Goal: Task Accomplishment & Management: Use online tool/utility

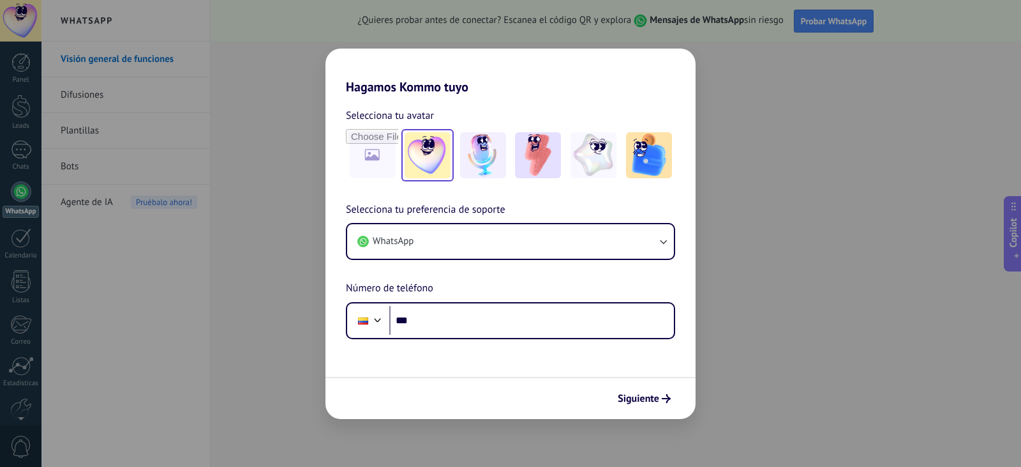
click at [425, 165] on img at bounding box center [428, 155] width 46 height 46
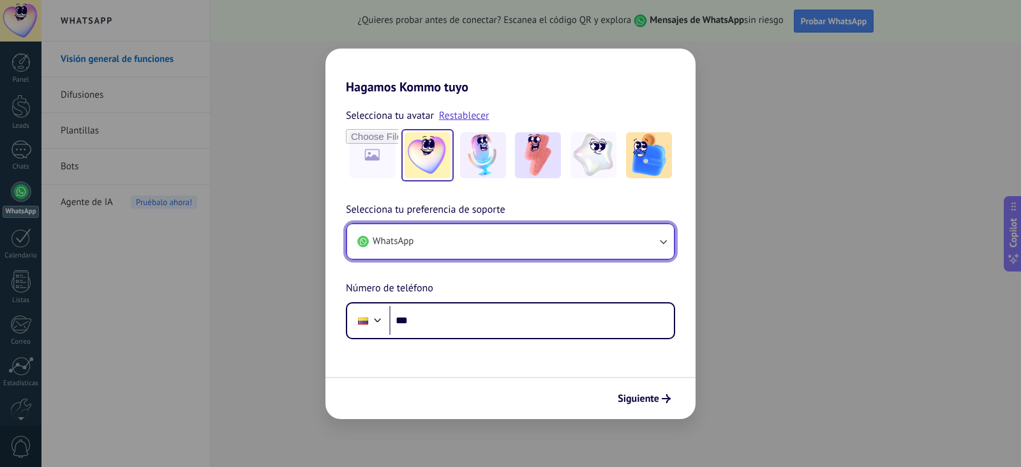
click at [488, 244] on button "WhatsApp" at bounding box center [510, 241] width 327 height 34
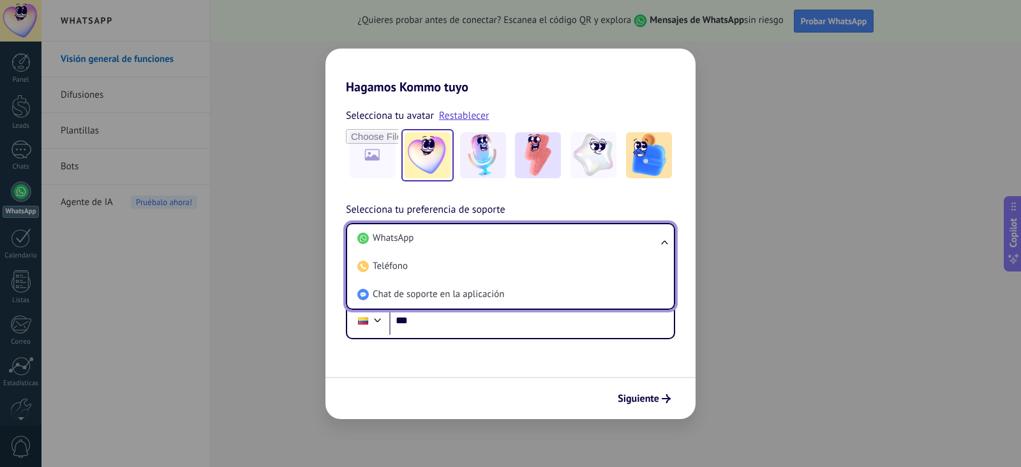
click at [488, 244] on li "WhatsApp" at bounding box center [507, 238] width 311 height 28
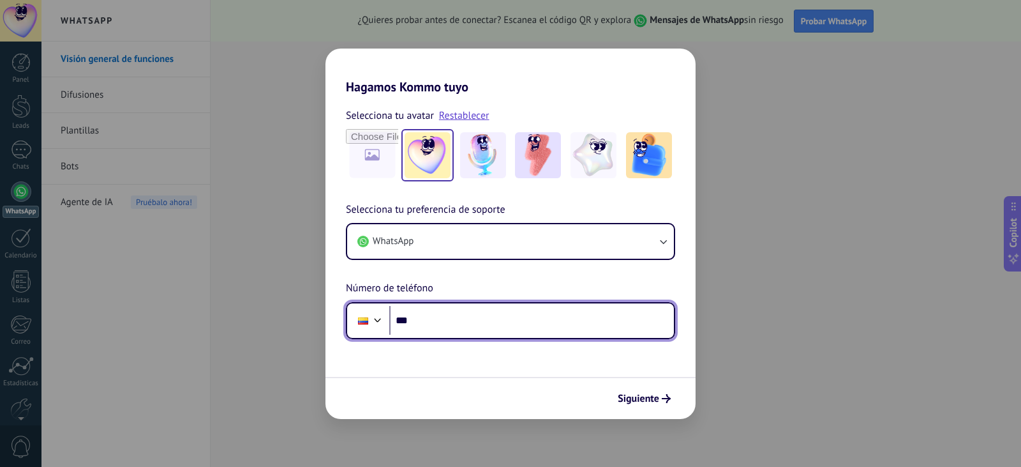
click at [435, 317] on input "***" at bounding box center [531, 320] width 285 height 29
click at [380, 325] on div at bounding box center [377, 318] width 15 height 15
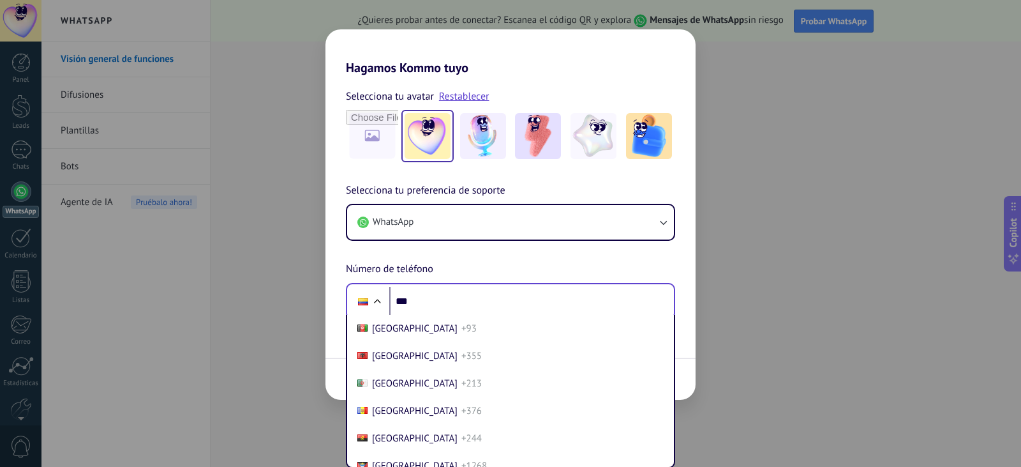
scroll to position [945, 0]
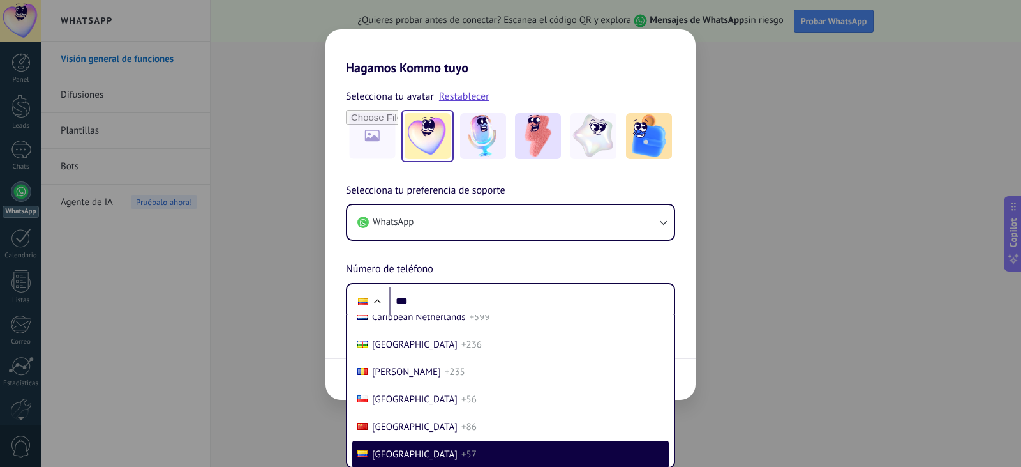
click at [493, 257] on div "Selecciona tu preferencia de soporte WhatsApp Número de teléfono Phone *** [GEO…" at bounding box center [510, 251] width 370 height 137
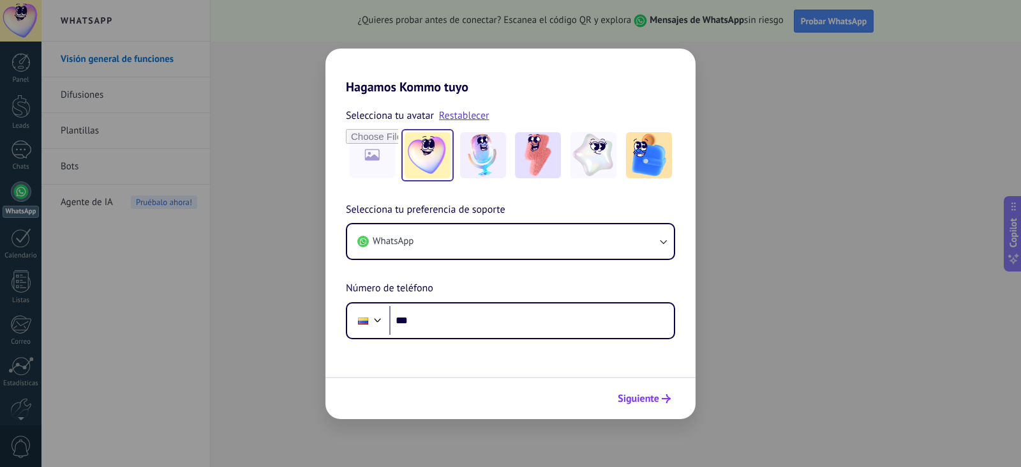
click at [656, 403] on span "Siguiente" at bounding box center [638, 398] width 41 height 9
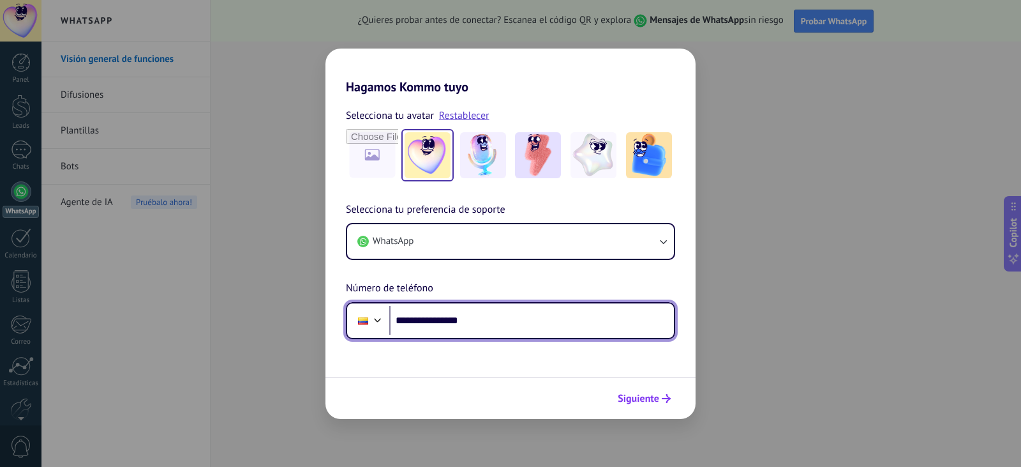
type input "**********"
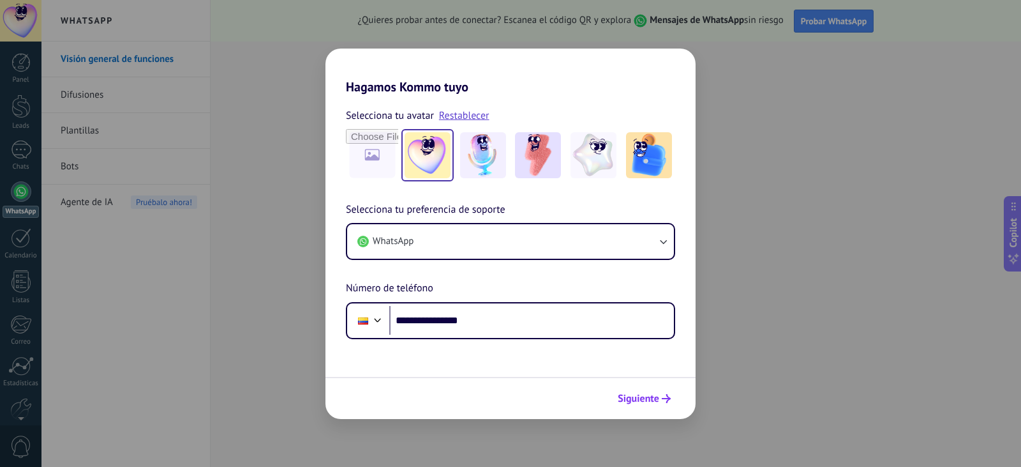
click at [654, 394] on span "Siguiente" at bounding box center [638, 398] width 41 height 9
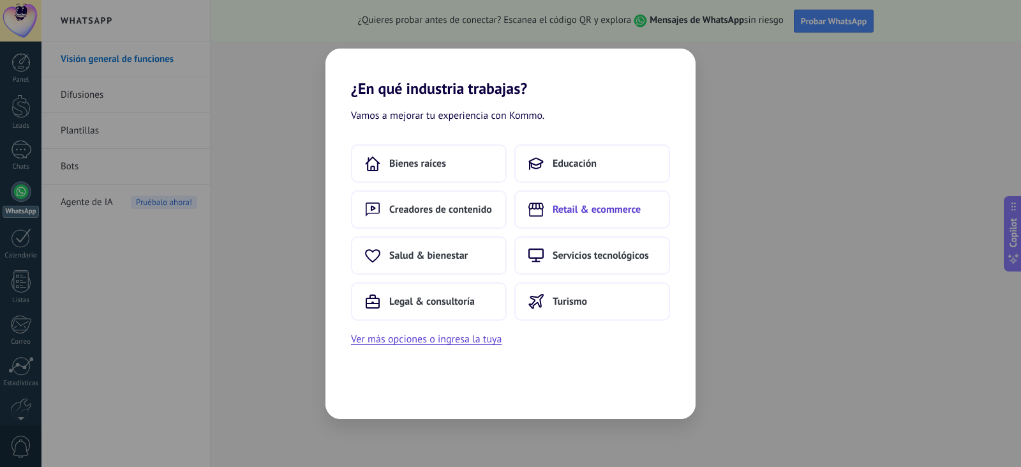
click at [615, 219] on button "Retail & ecommerce" at bounding box center [592, 209] width 156 height 38
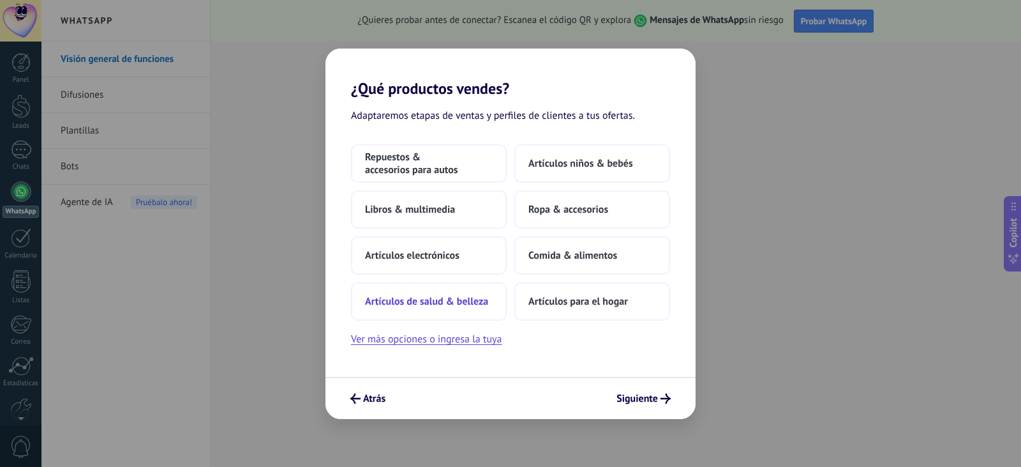
click at [445, 305] on span "Artículos de salud & belleza" at bounding box center [426, 301] width 123 height 13
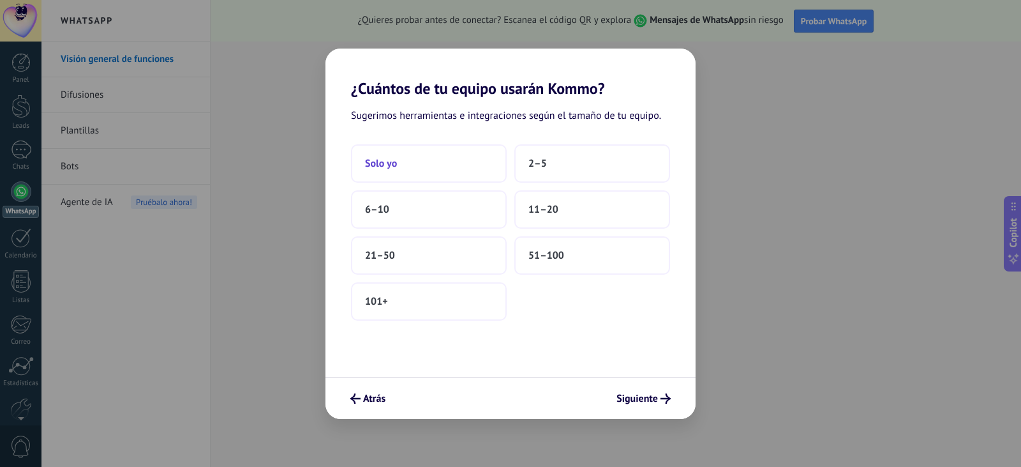
click at [458, 163] on button "Solo yo" at bounding box center [429, 163] width 156 height 38
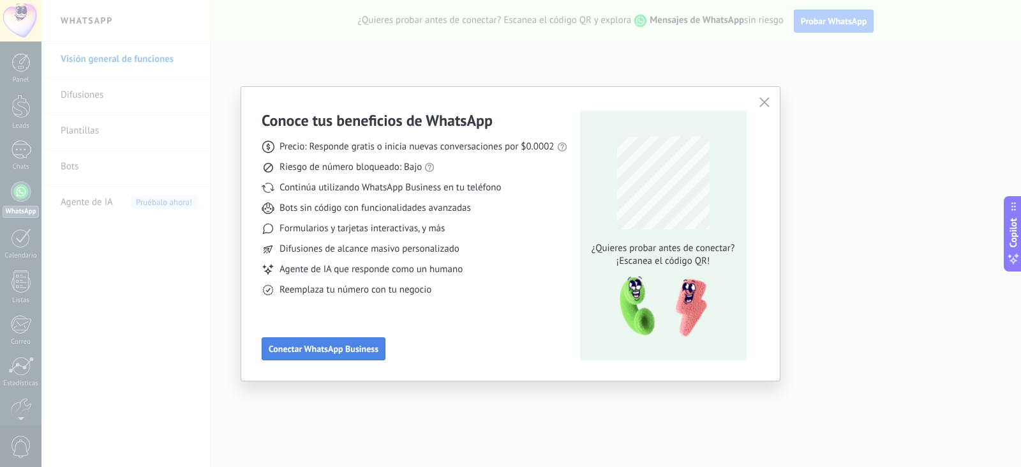
click at [370, 344] on span "Conectar WhatsApp Business" at bounding box center [324, 348] width 110 height 9
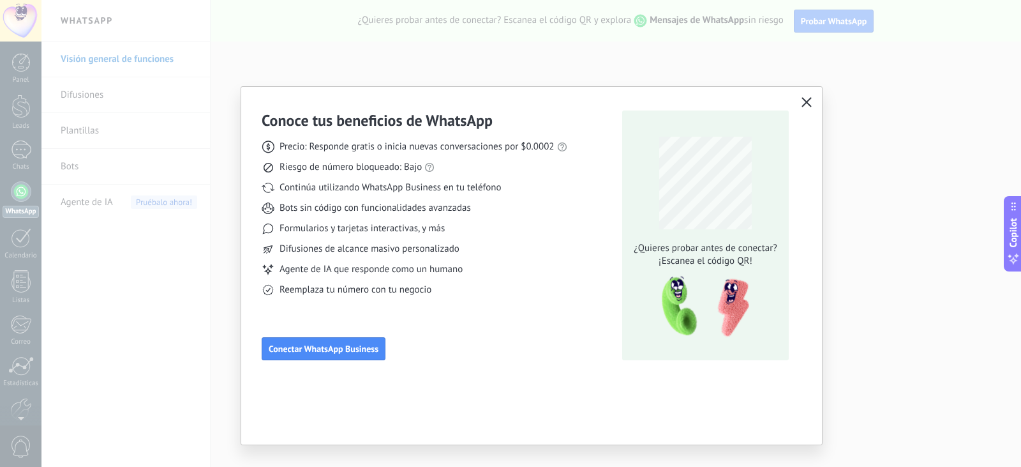
click at [812, 101] on button "button" at bounding box center [806, 103] width 17 height 18
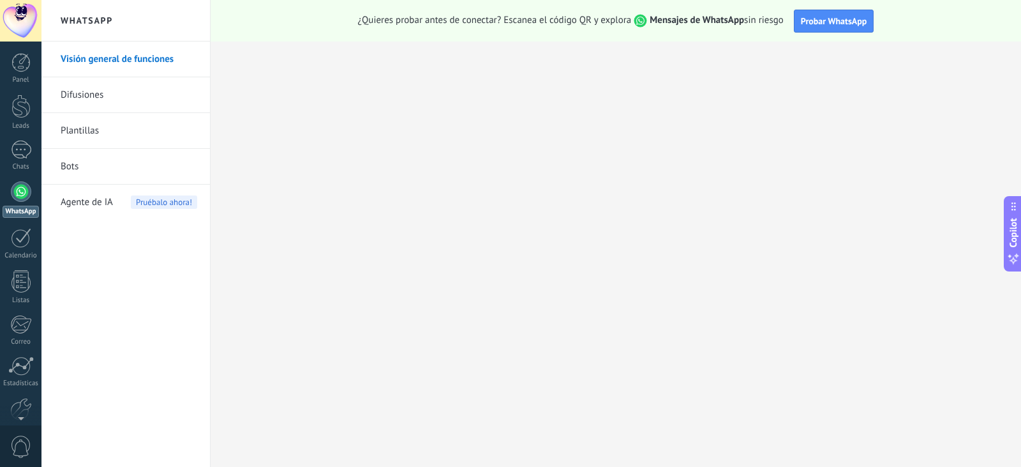
scroll to position [64, 0]
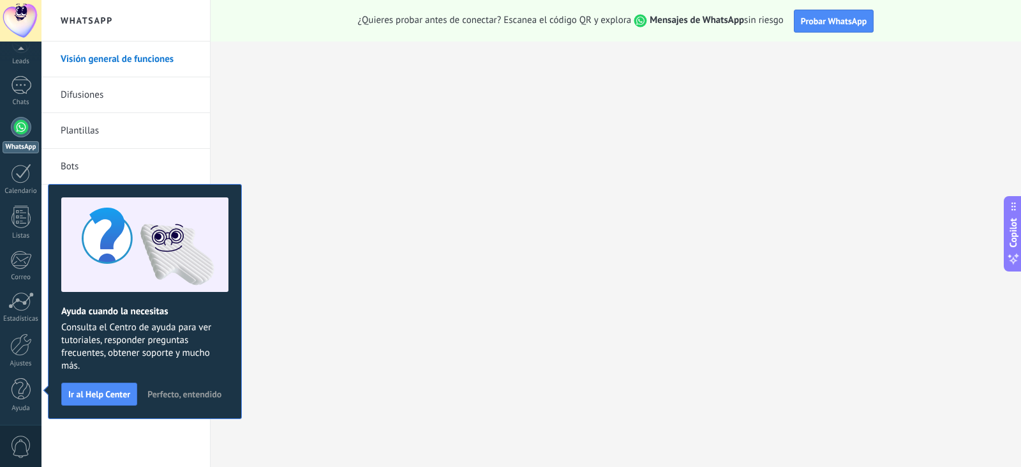
click at [213, 392] on span "Perfecto, entendido" at bounding box center [184, 393] width 74 height 9
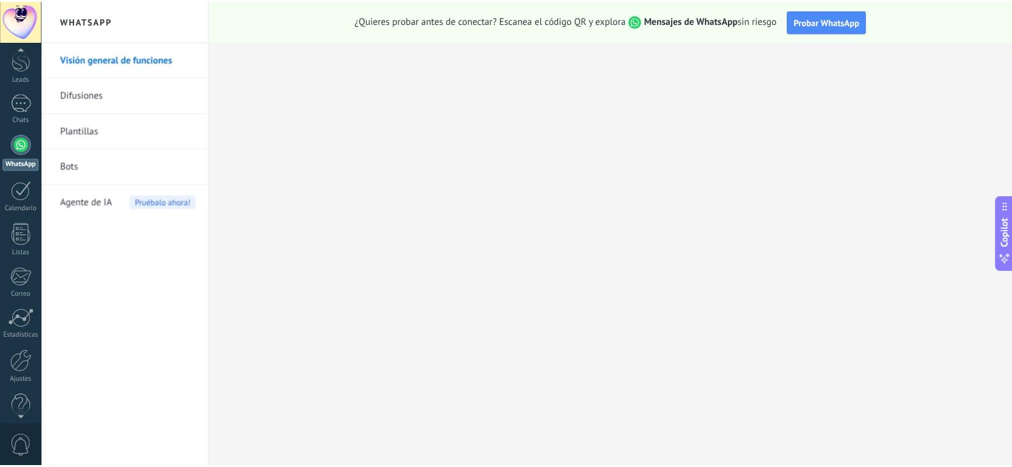
scroll to position [0, 0]
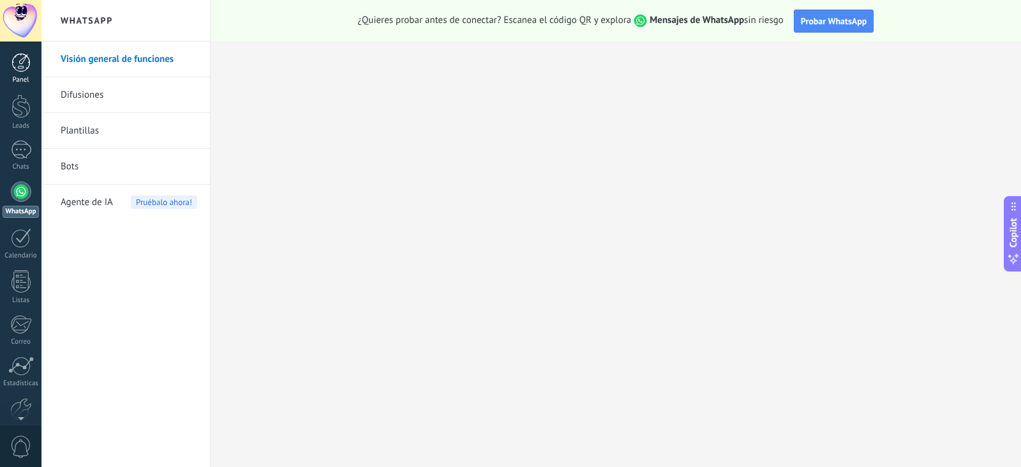
click at [27, 61] on div at bounding box center [20, 62] width 19 height 19
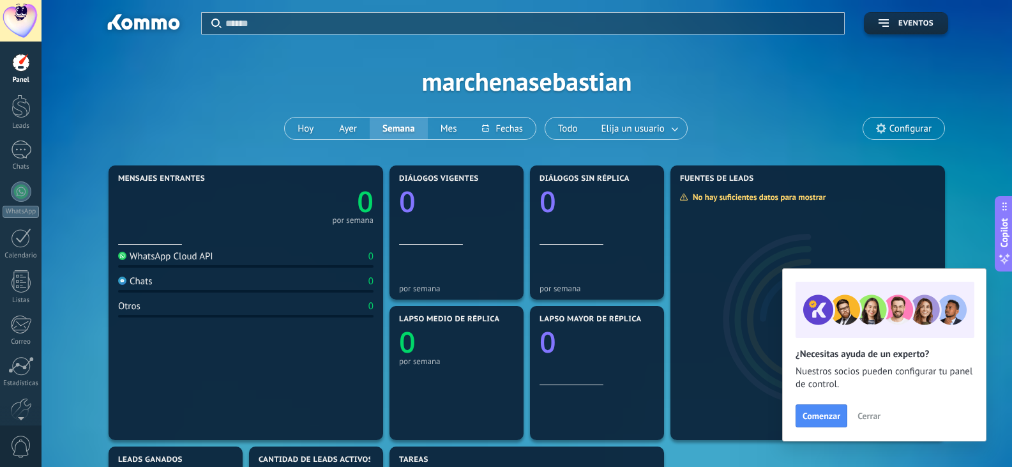
click at [211, 255] on div "WhatsApp Cloud API" at bounding box center [165, 256] width 95 height 12
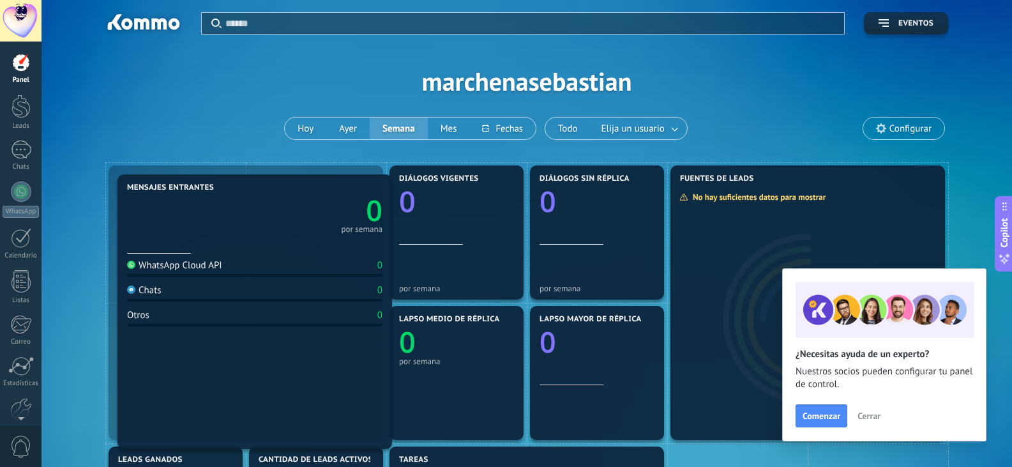
drag, startPoint x: 208, startPoint y: 255, endPoint x: 217, endPoint y: 264, distance: 12.6
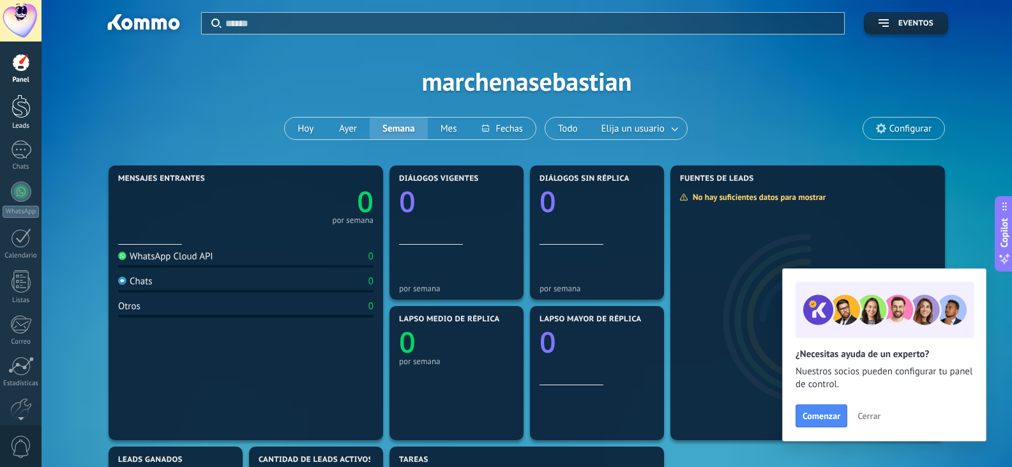
click at [23, 109] on div at bounding box center [20, 106] width 19 height 24
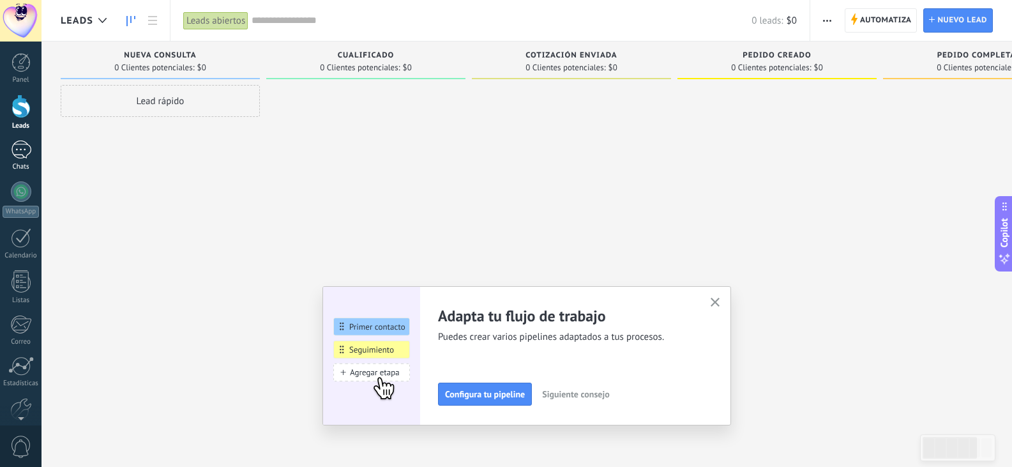
click at [13, 148] on div at bounding box center [21, 149] width 20 height 19
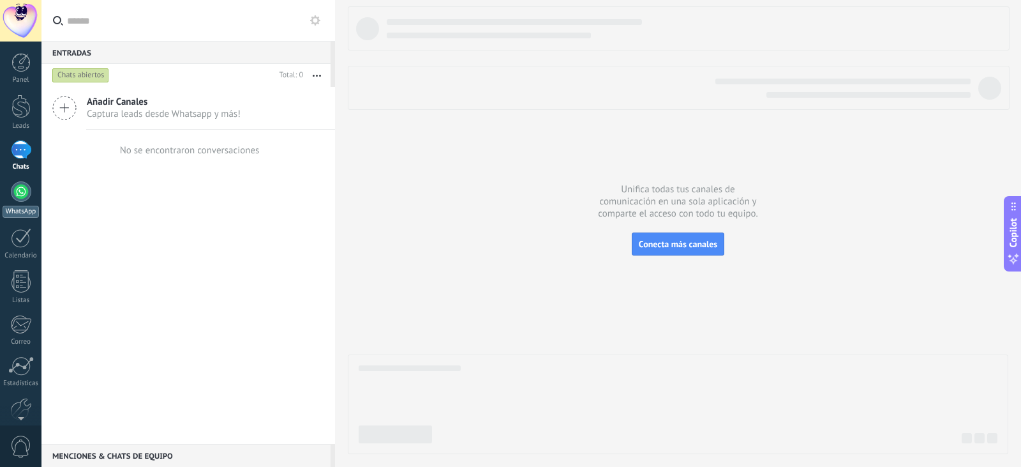
click at [24, 190] on div at bounding box center [21, 191] width 20 height 20
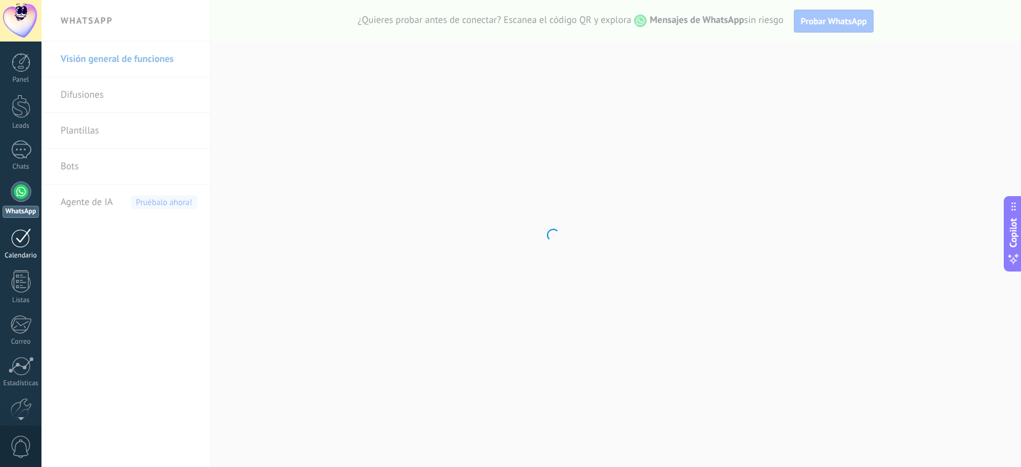
click at [24, 242] on div at bounding box center [21, 238] width 20 height 20
click at [27, 283] on div at bounding box center [20, 281] width 19 height 22
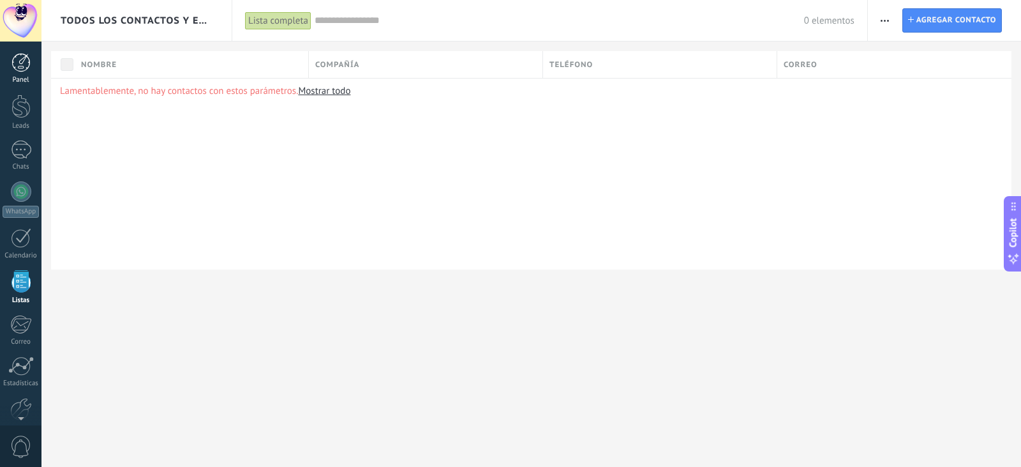
click at [22, 59] on div at bounding box center [20, 62] width 19 height 19
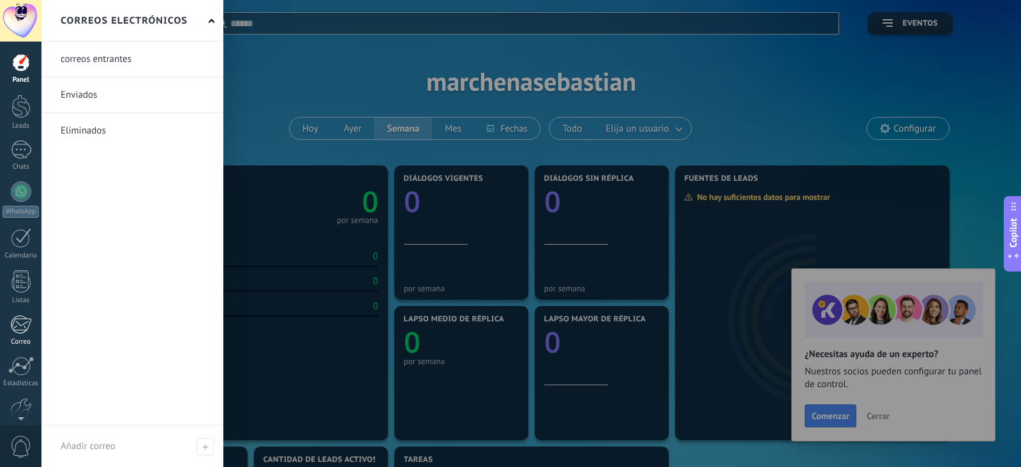
click at [26, 326] on div at bounding box center [20, 324] width 21 height 19
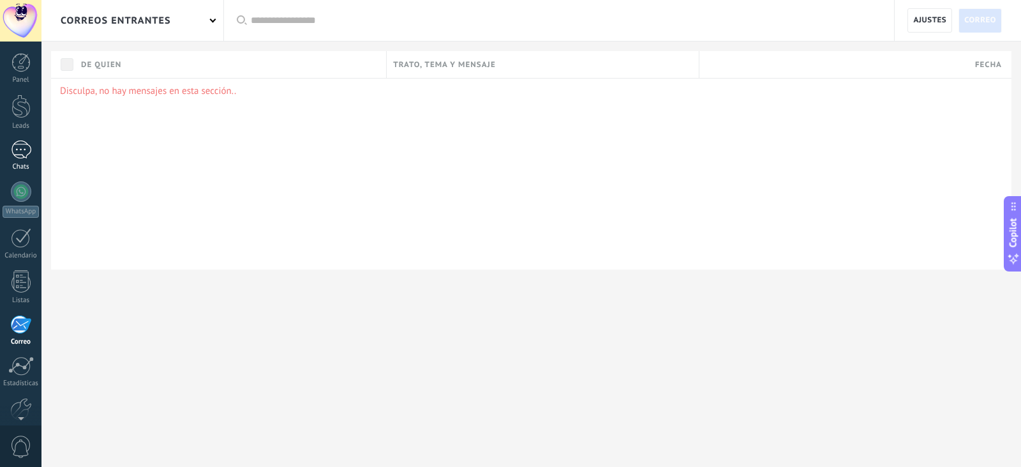
click at [20, 156] on div at bounding box center [21, 149] width 20 height 19
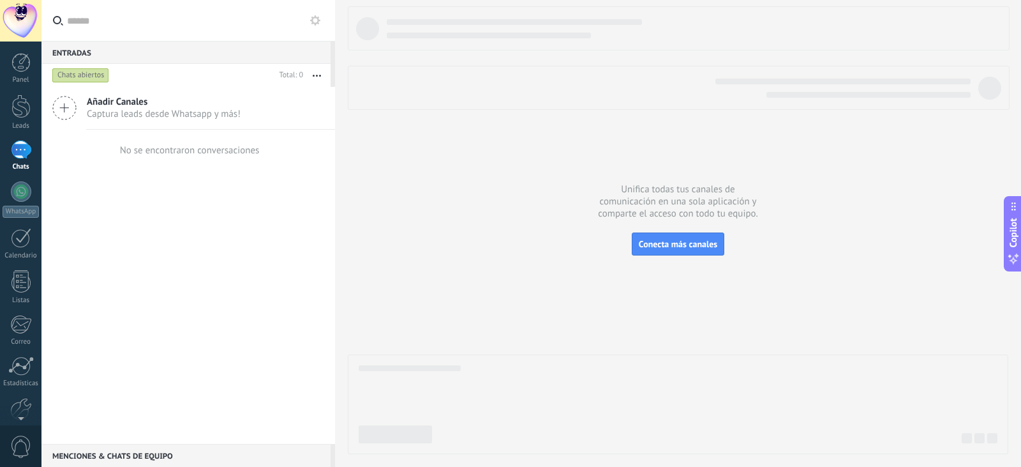
click at [63, 107] on icon at bounding box center [64, 108] width 24 height 24
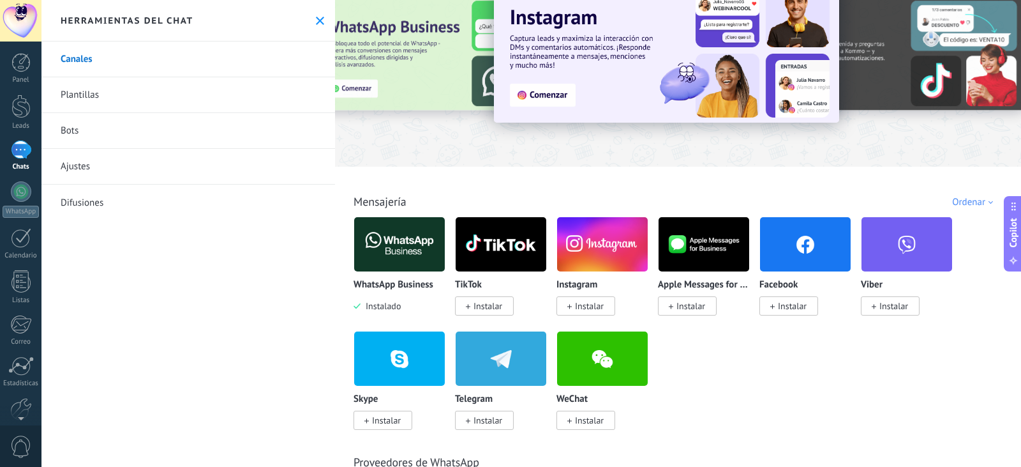
scroll to position [64, 0]
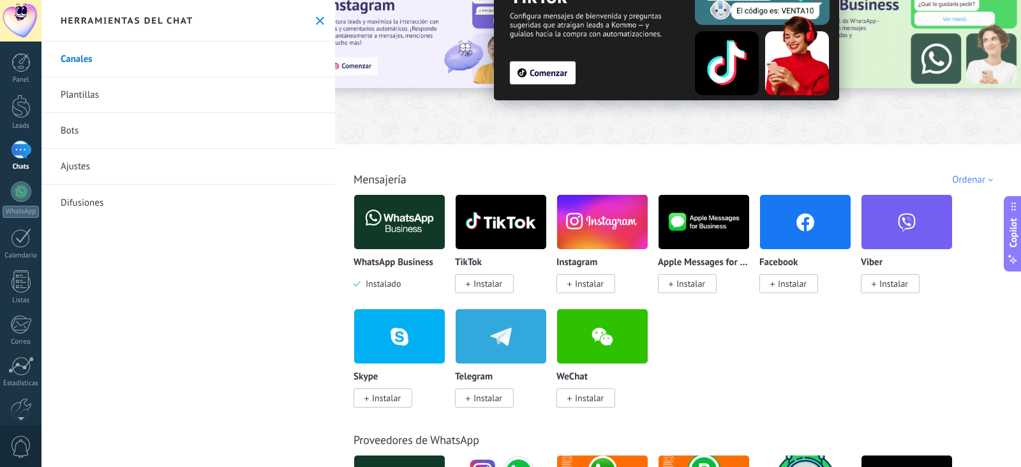
click at [597, 286] on span "Instalar" at bounding box center [589, 283] width 29 height 11
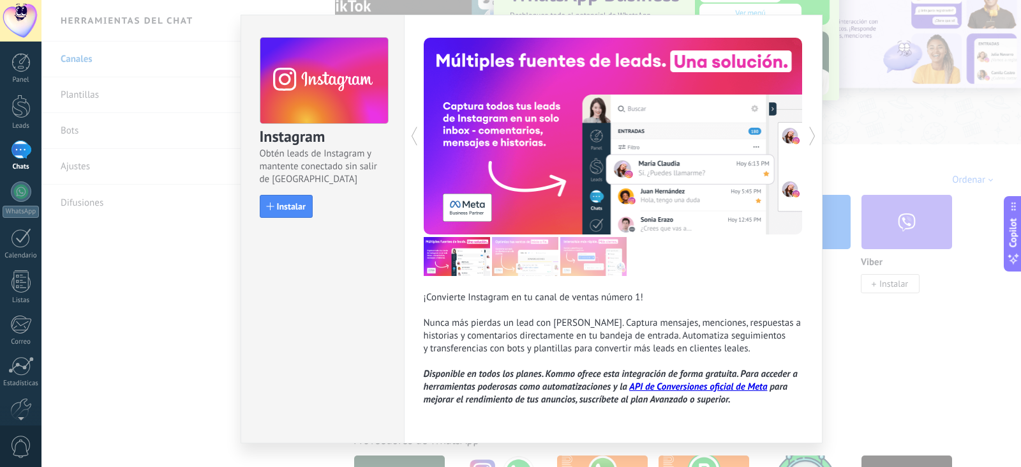
scroll to position [51, 0]
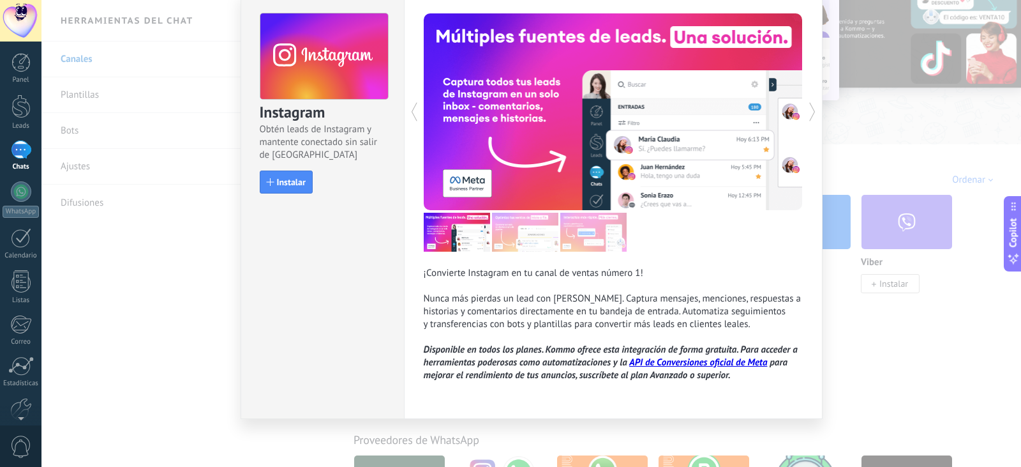
click at [880, 330] on div "Instagram Obtén leads de Instagram y mantente conectado sin salir de Kommo Inst…" at bounding box center [531, 233] width 980 height 467
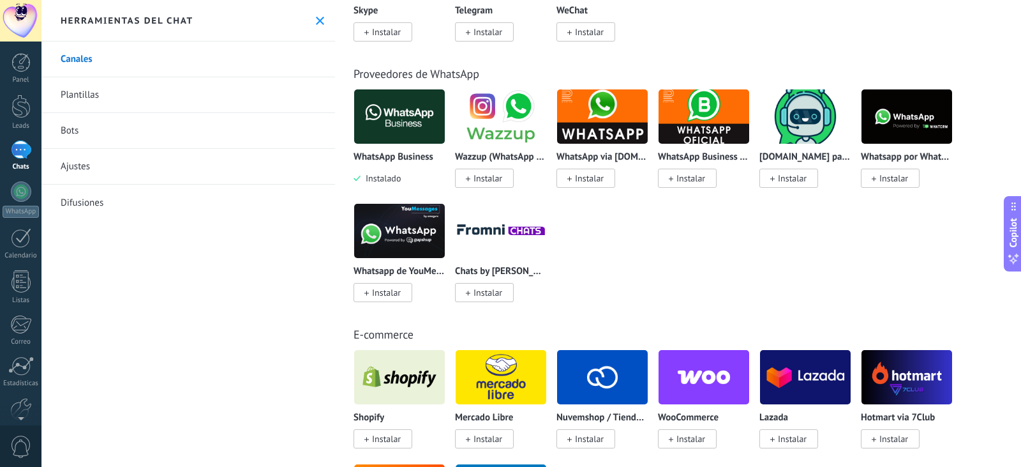
scroll to position [319, 0]
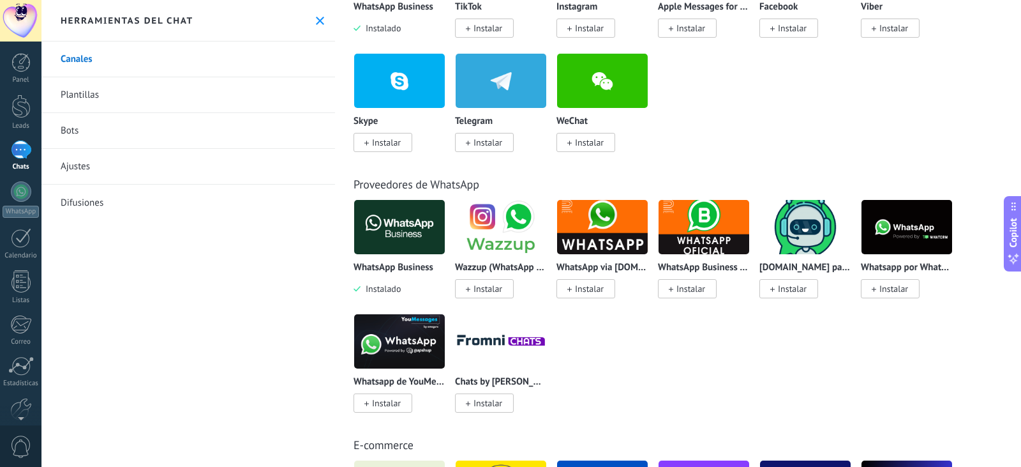
click at [96, 100] on link "Plantillas" at bounding box center [188, 95] width 294 height 36
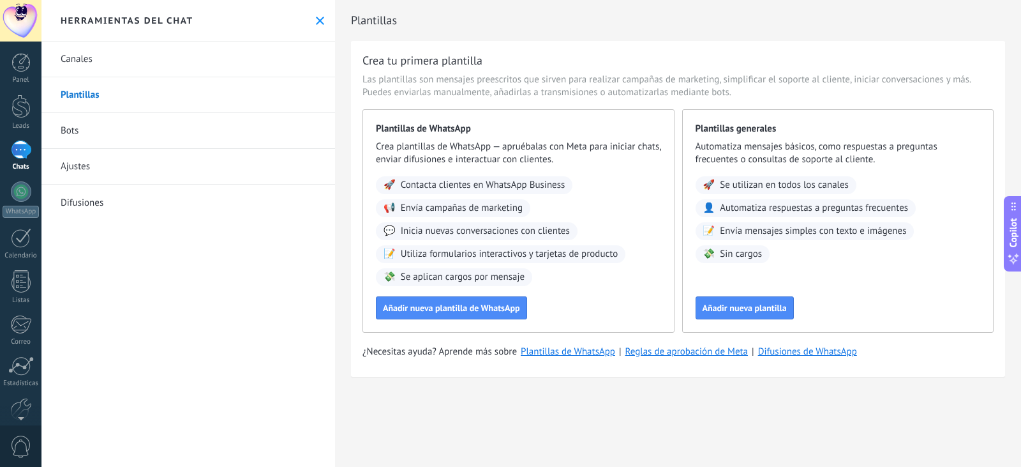
click at [86, 133] on link "Bots" at bounding box center [188, 131] width 294 height 36
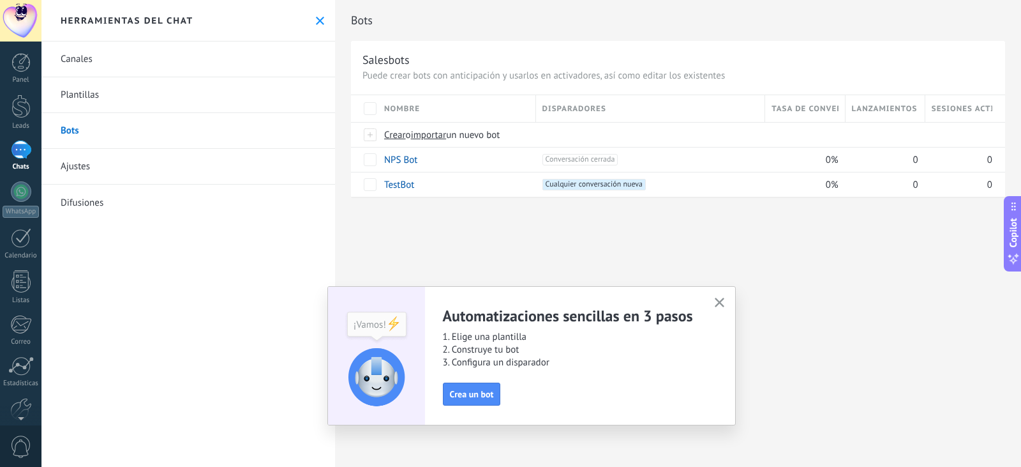
click at [721, 303] on use "button" at bounding box center [720, 302] width 10 height 10
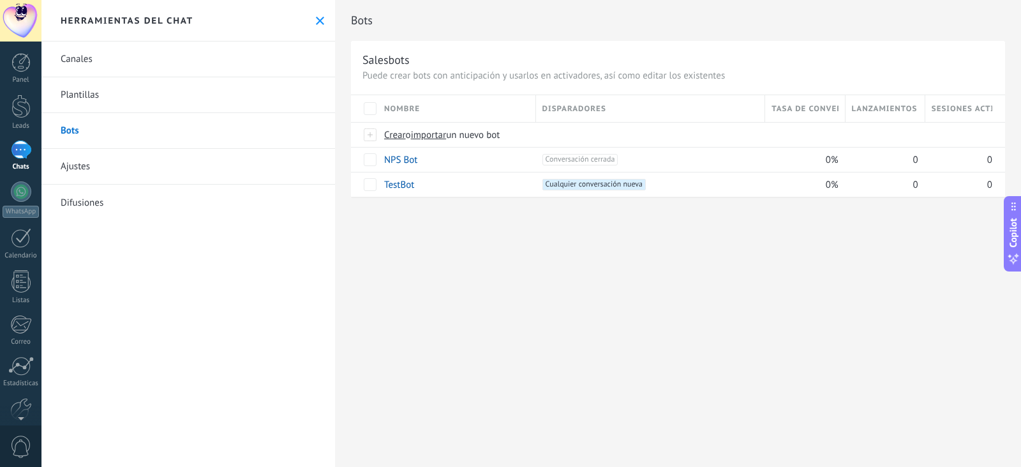
click at [84, 167] on link "Ajustes" at bounding box center [188, 167] width 294 height 36
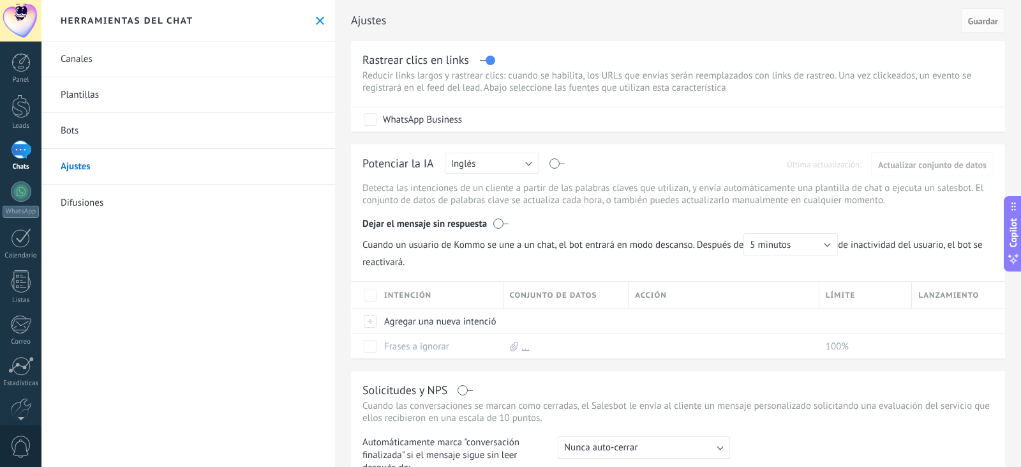
click at [111, 195] on link "Difusiones" at bounding box center [188, 202] width 294 height 36
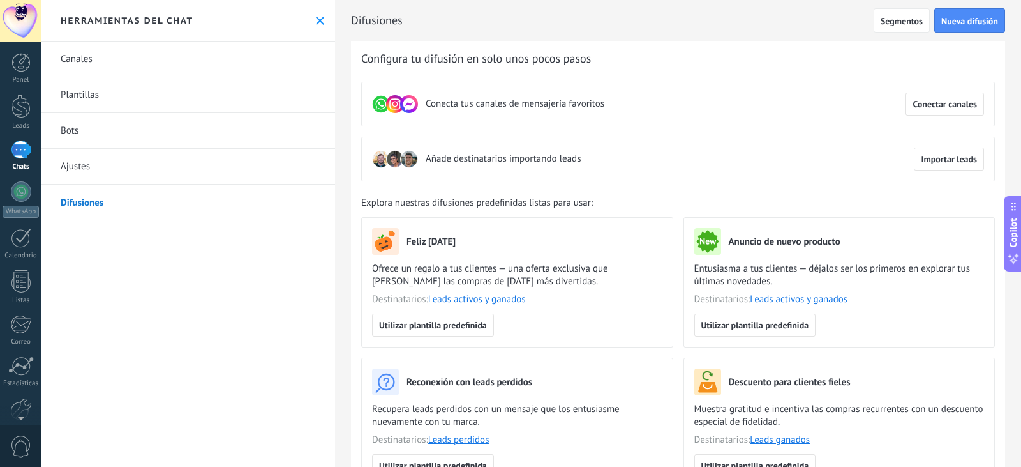
click at [98, 172] on link "Ajustes" at bounding box center [188, 167] width 294 height 36
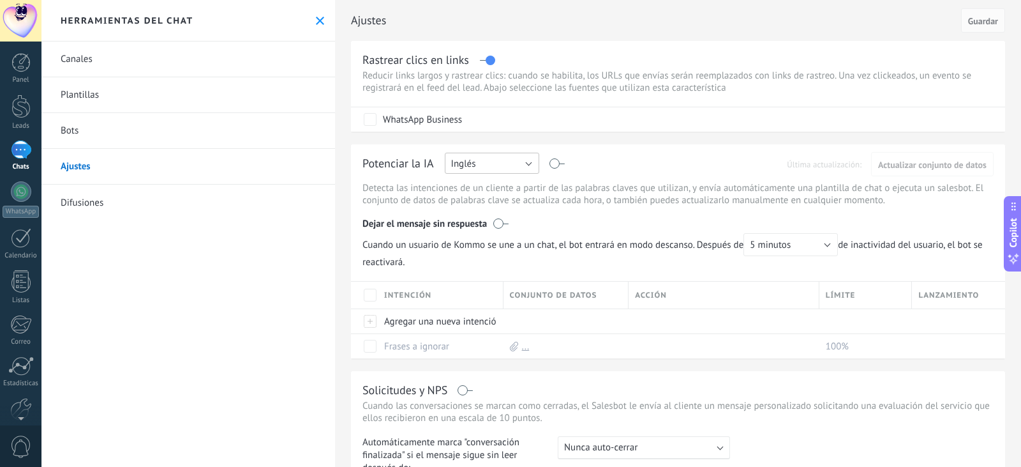
click at [522, 162] on button "Inglés" at bounding box center [492, 163] width 94 height 21
click at [485, 211] on span "Español" at bounding box center [486, 208] width 98 height 12
